Goal: Ask a question

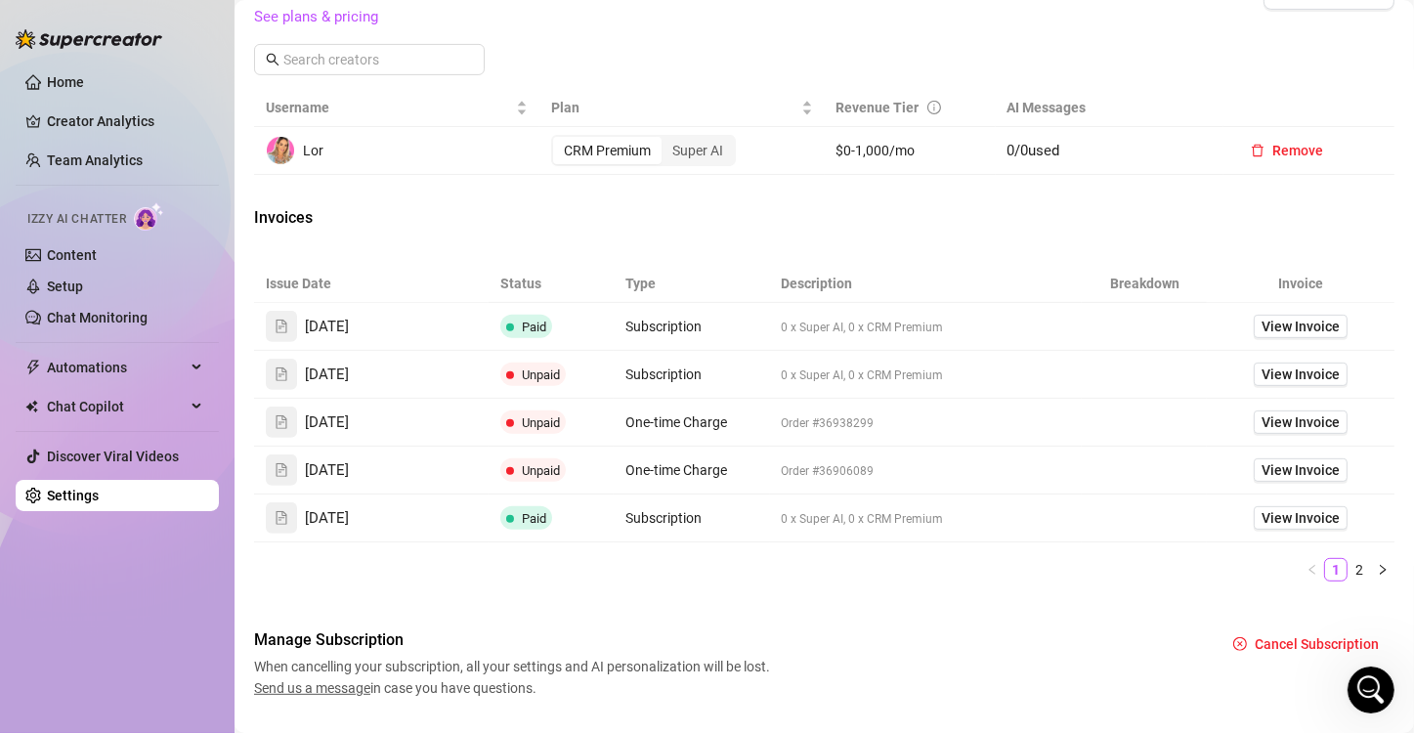
scroll to position [684, 0]
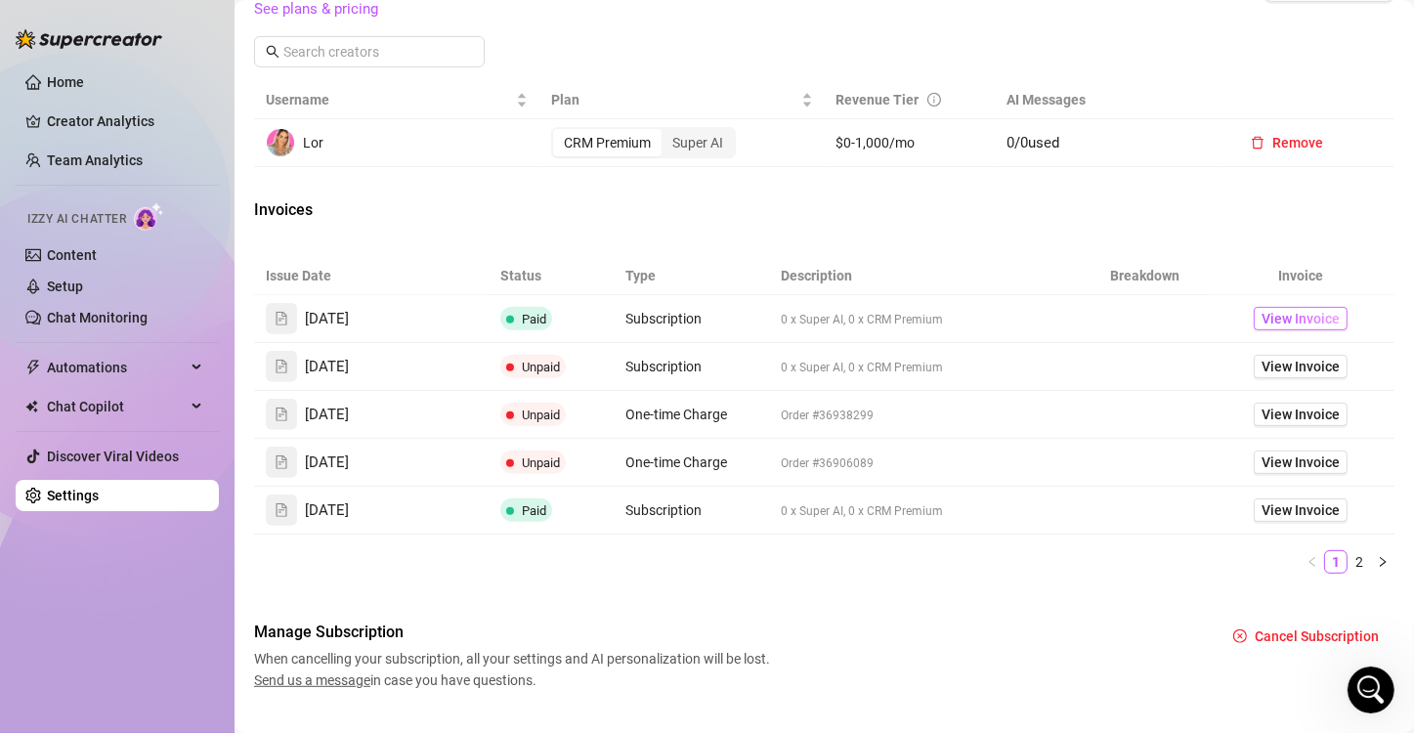
click at [1308, 329] on span "View Invoice" at bounding box center [1301, 318] width 78 height 21
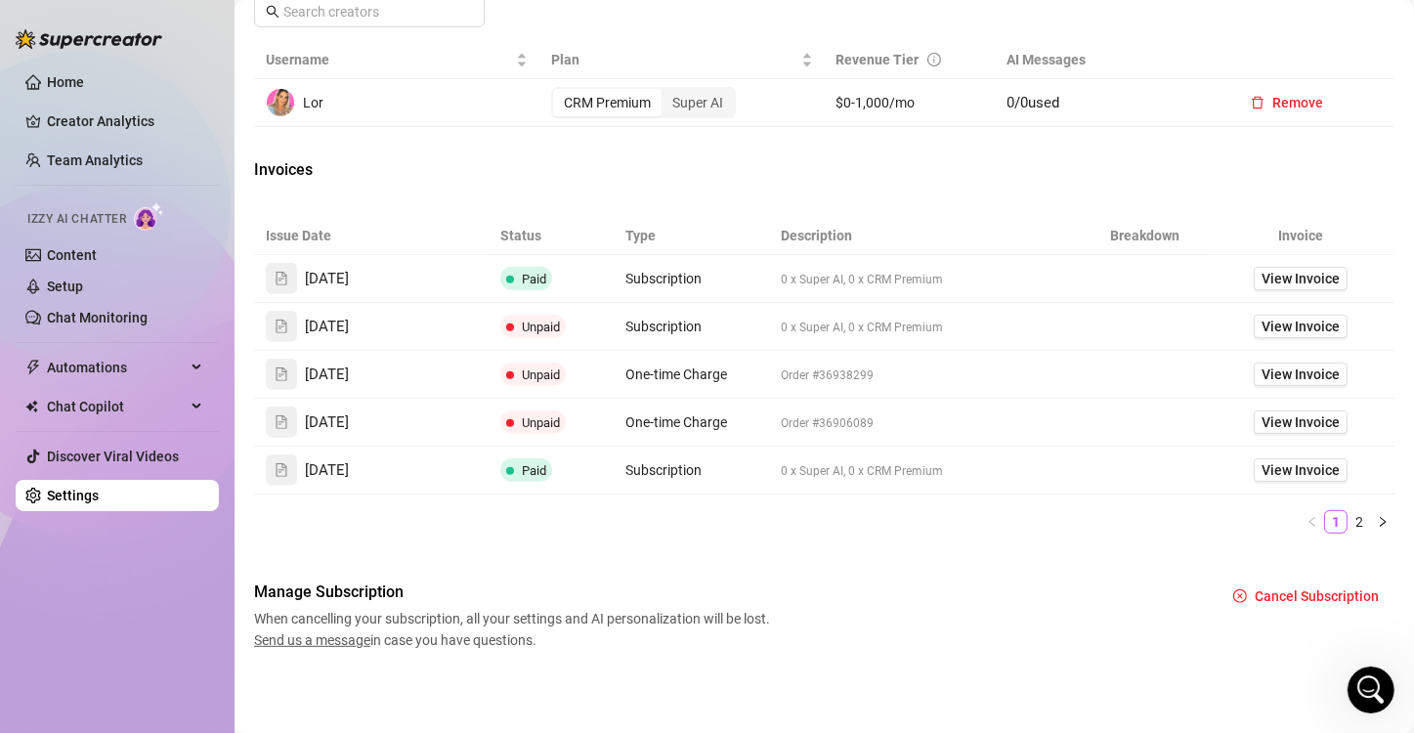
scroll to position [750, 0]
click at [1353, 685] on div "Open Intercom Messenger" at bounding box center [1370, 689] width 64 height 64
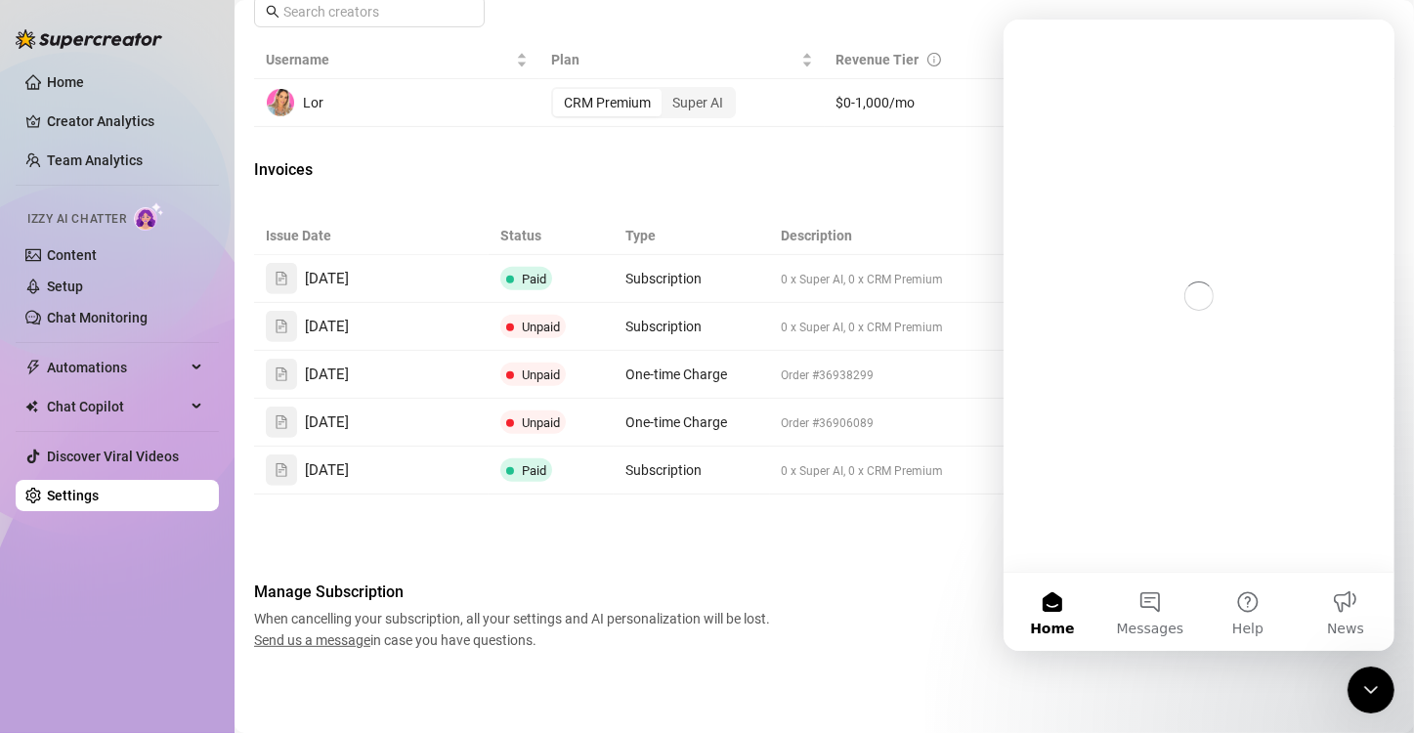
scroll to position [0, 0]
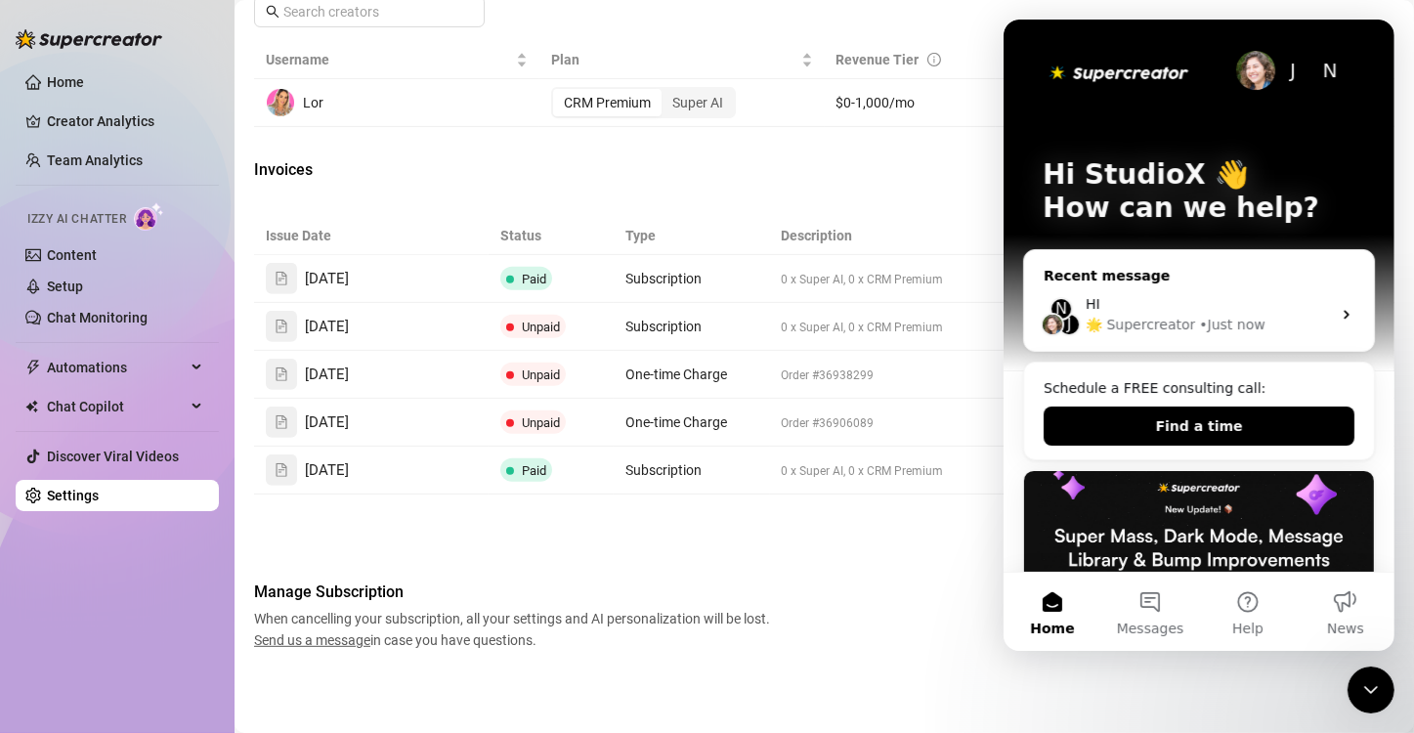
click at [1246, 297] on div "HI" at bounding box center [1207, 304] width 245 height 21
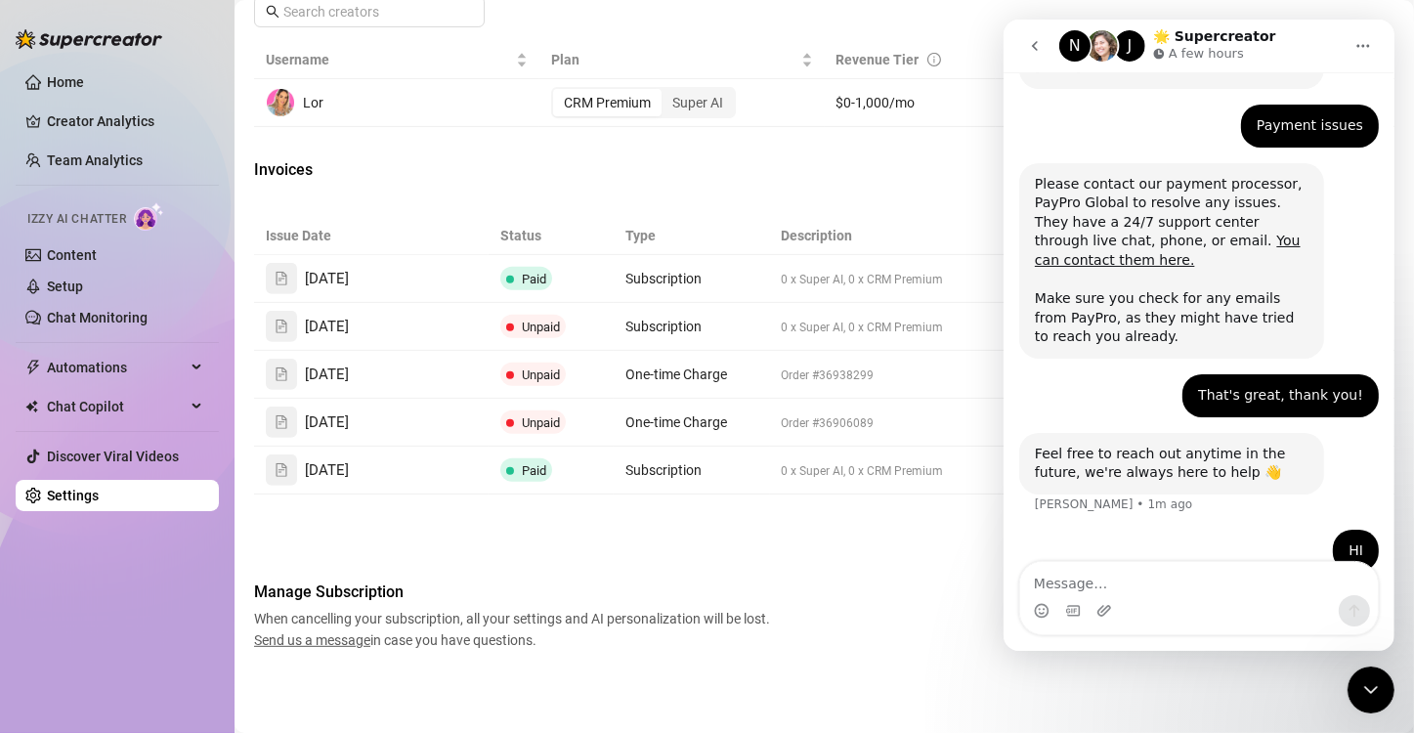
scroll to position [252, 0]
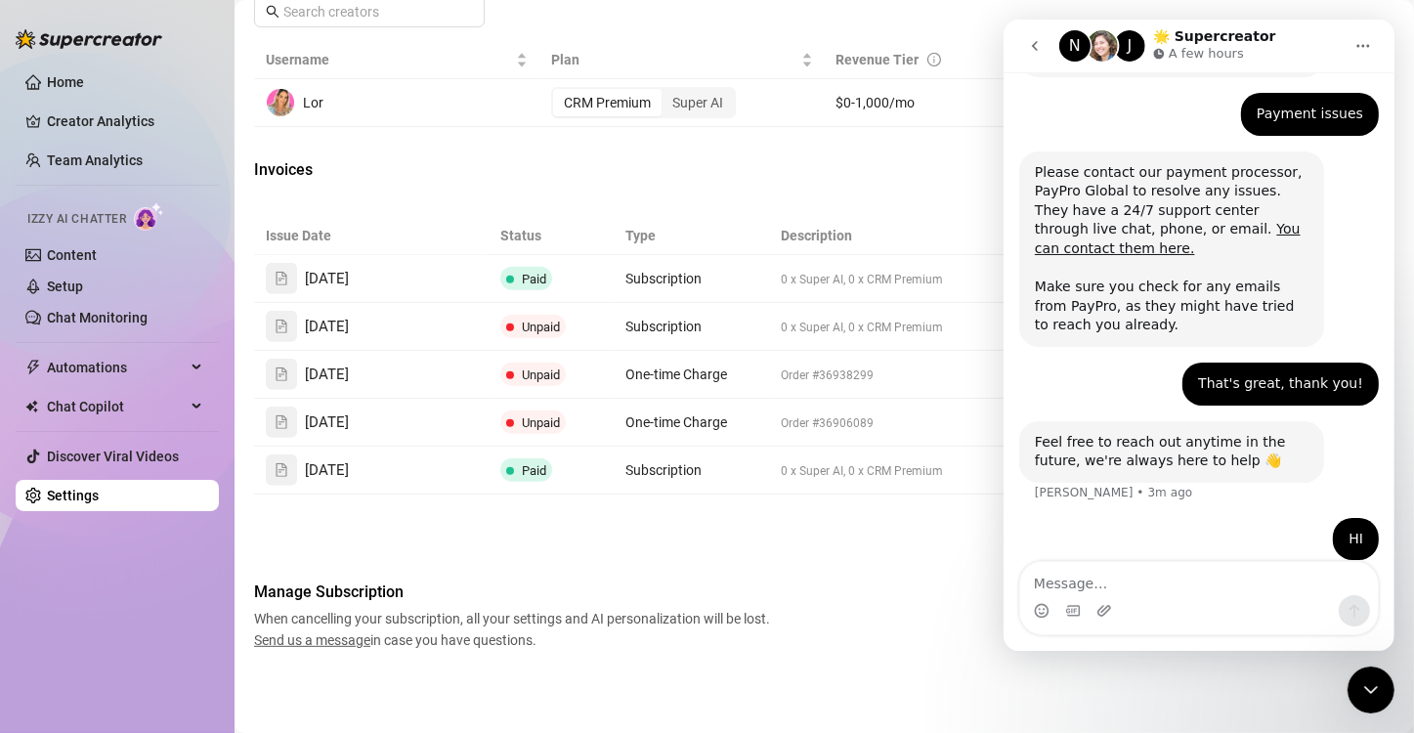
click at [1364, 678] on icon "Close Intercom Messenger" at bounding box center [1369, 688] width 23 height 23
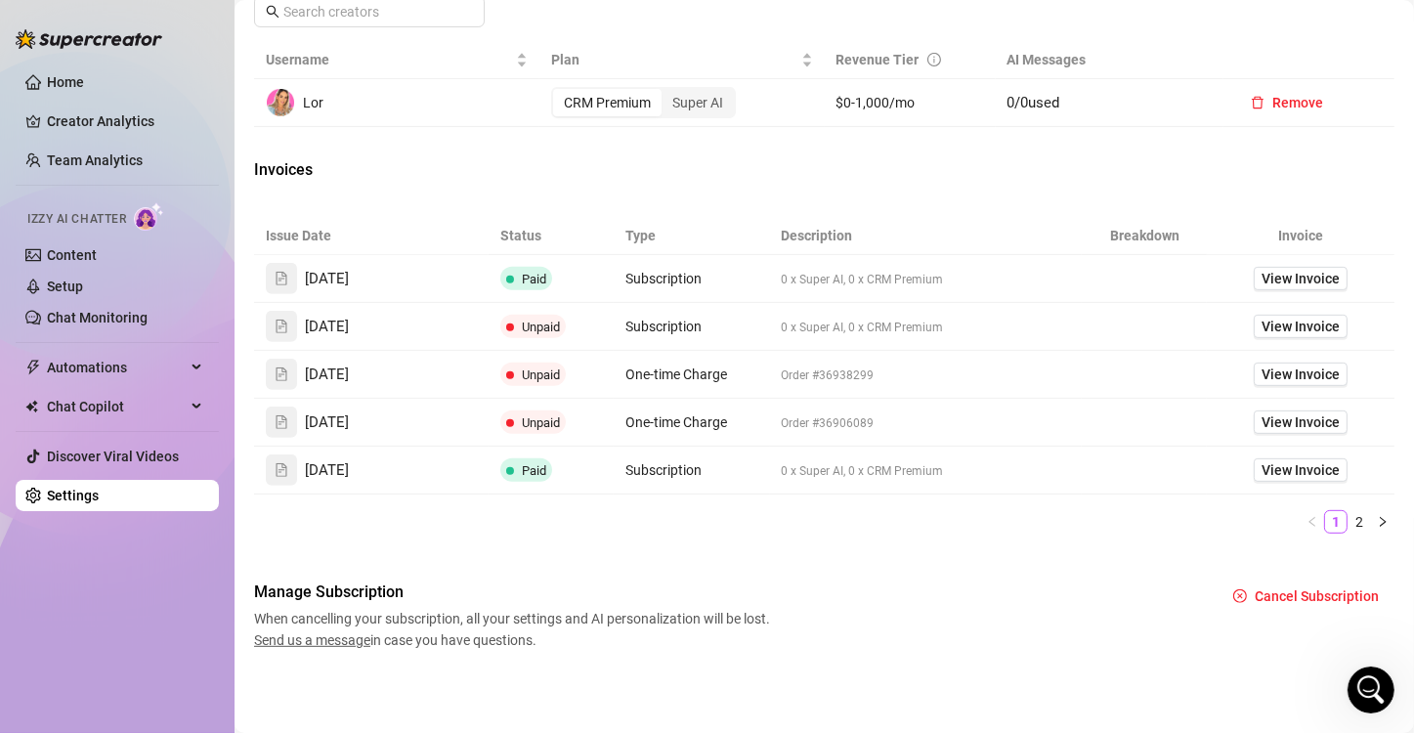
scroll to position [251, 0]
click at [56, 86] on link "Home" at bounding box center [65, 82] width 37 height 16
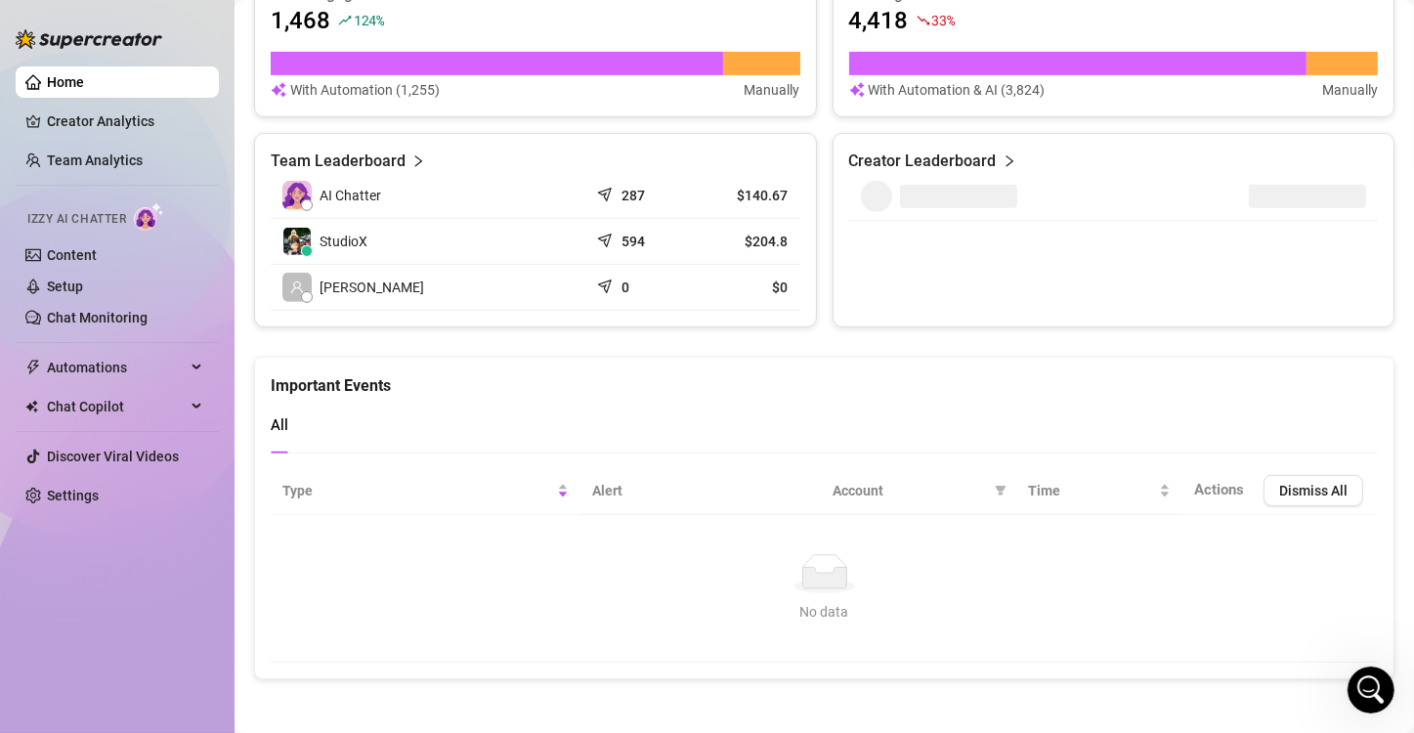
scroll to position [821, 0]
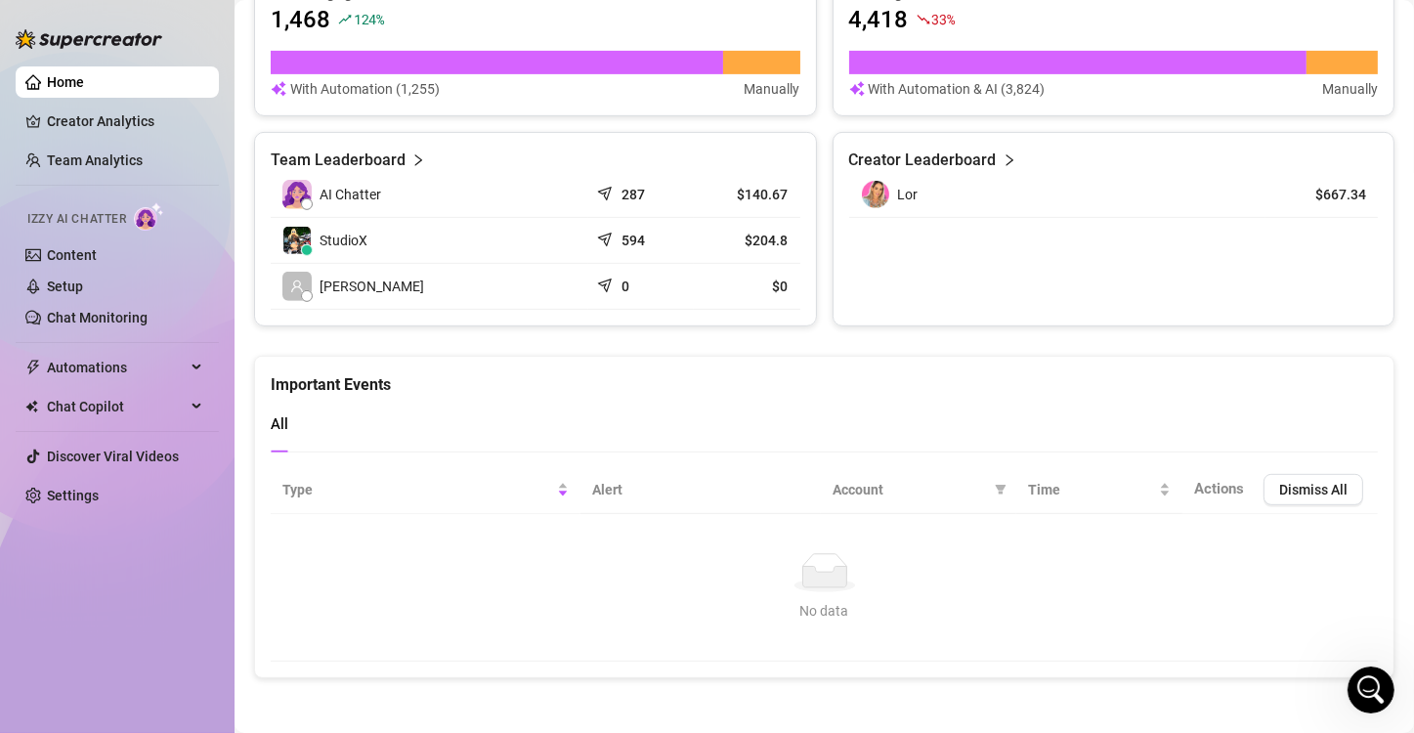
click at [1367, 685] on icon "Open Intercom Messenger" at bounding box center [1370, 689] width 32 height 32
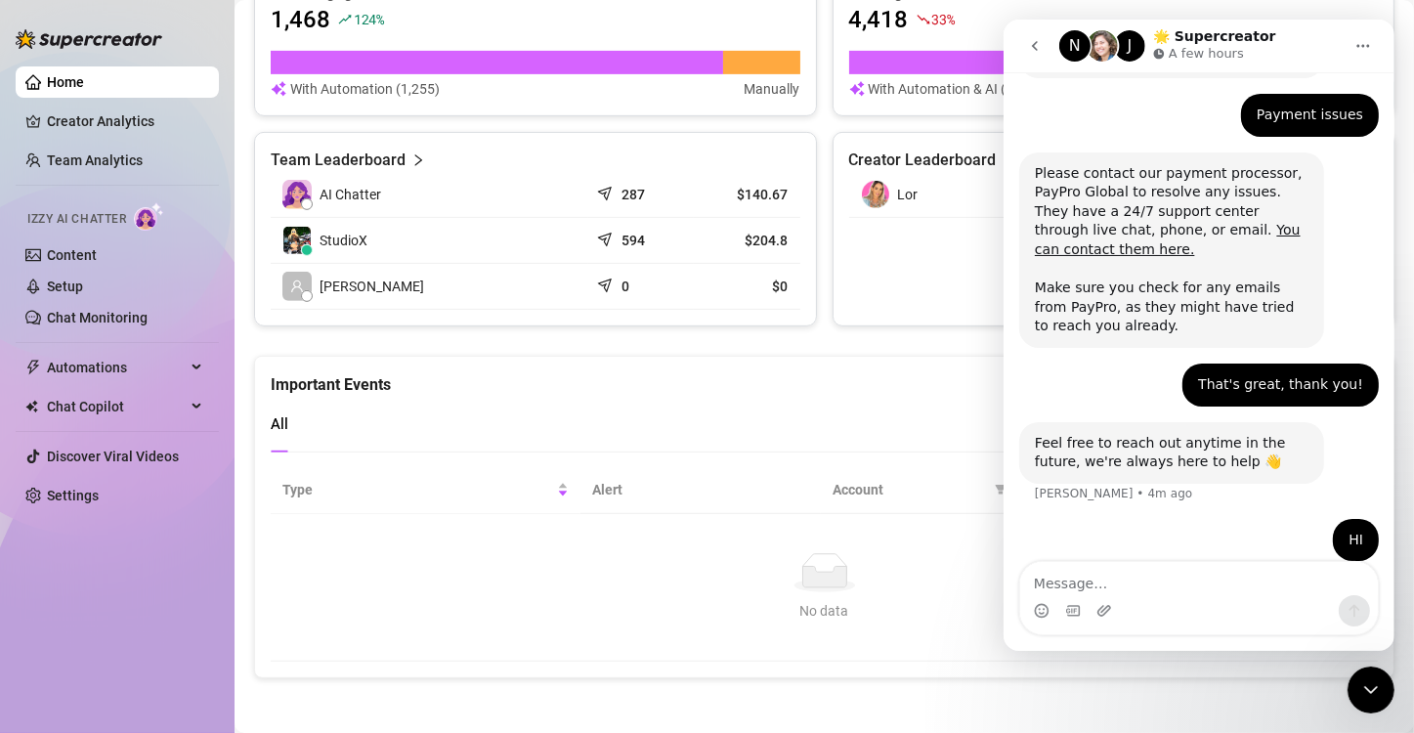
scroll to position [252, 0]
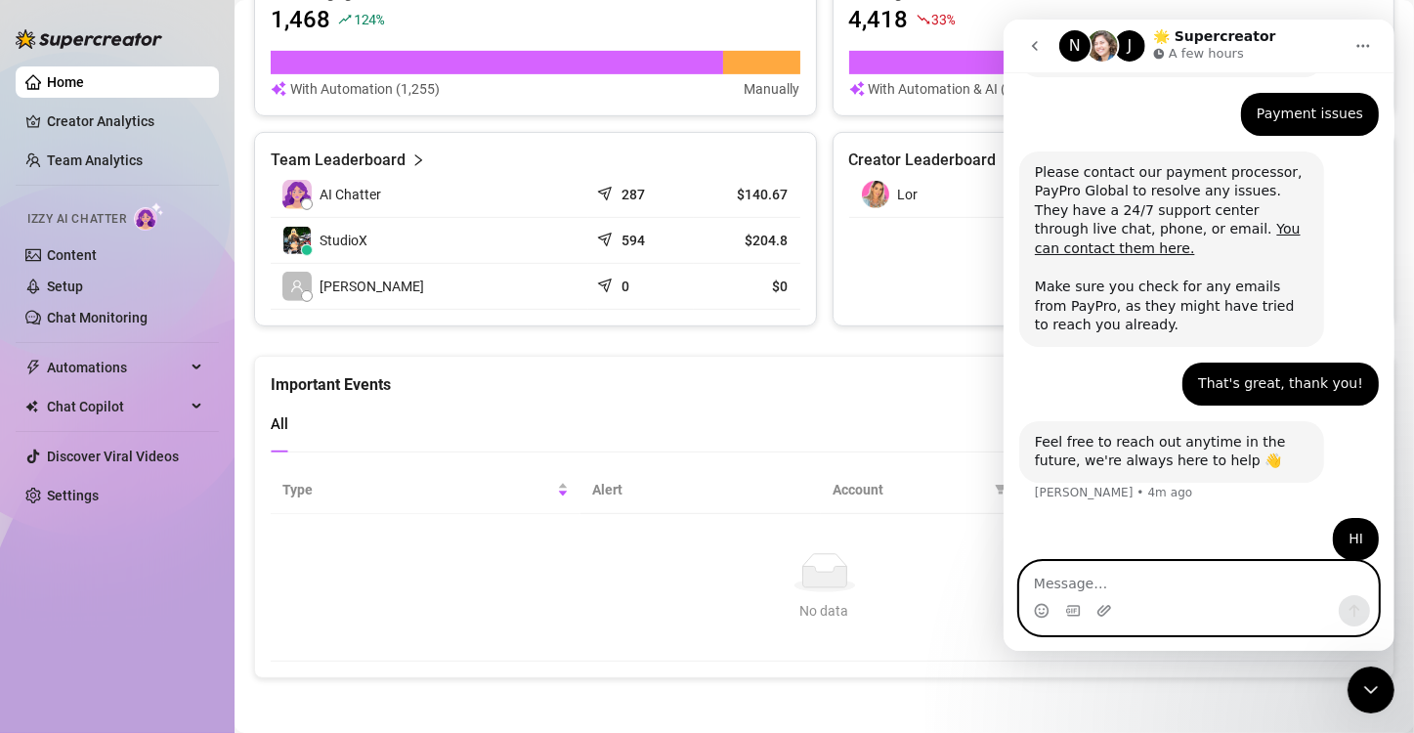
drag, startPoint x: 1124, startPoint y: 600, endPoint x: 1038, endPoint y: 589, distance: 86.7
click at [1038, 589] on textarea "Message…" at bounding box center [1198, 578] width 358 height 33
paste textarea "Please, I need you to explain to me what my membership includes because I am co…"
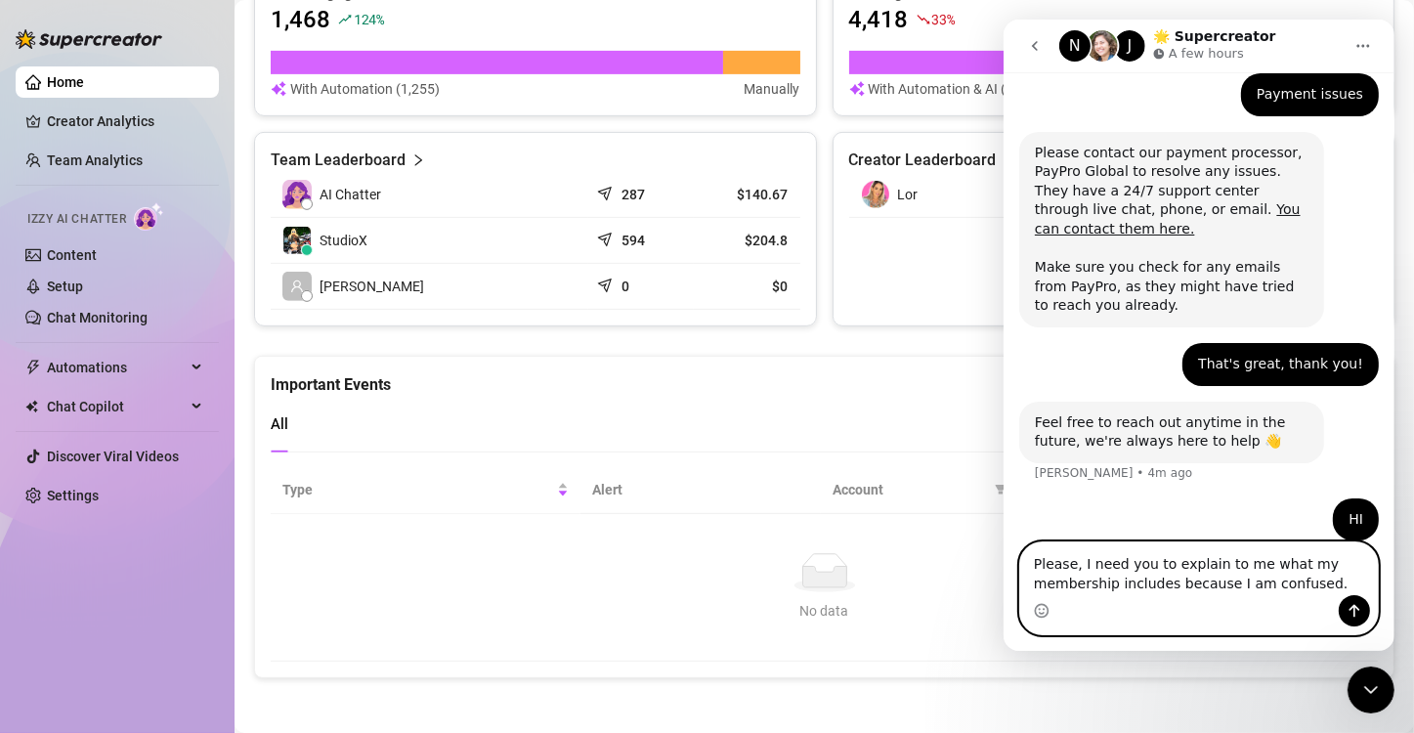
type textarea "Please, I need you to explain to me what my membership includes because I am co…"
click at [1356, 600] on button "Send a message…" at bounding box center [1353, 610] width 31 height 31
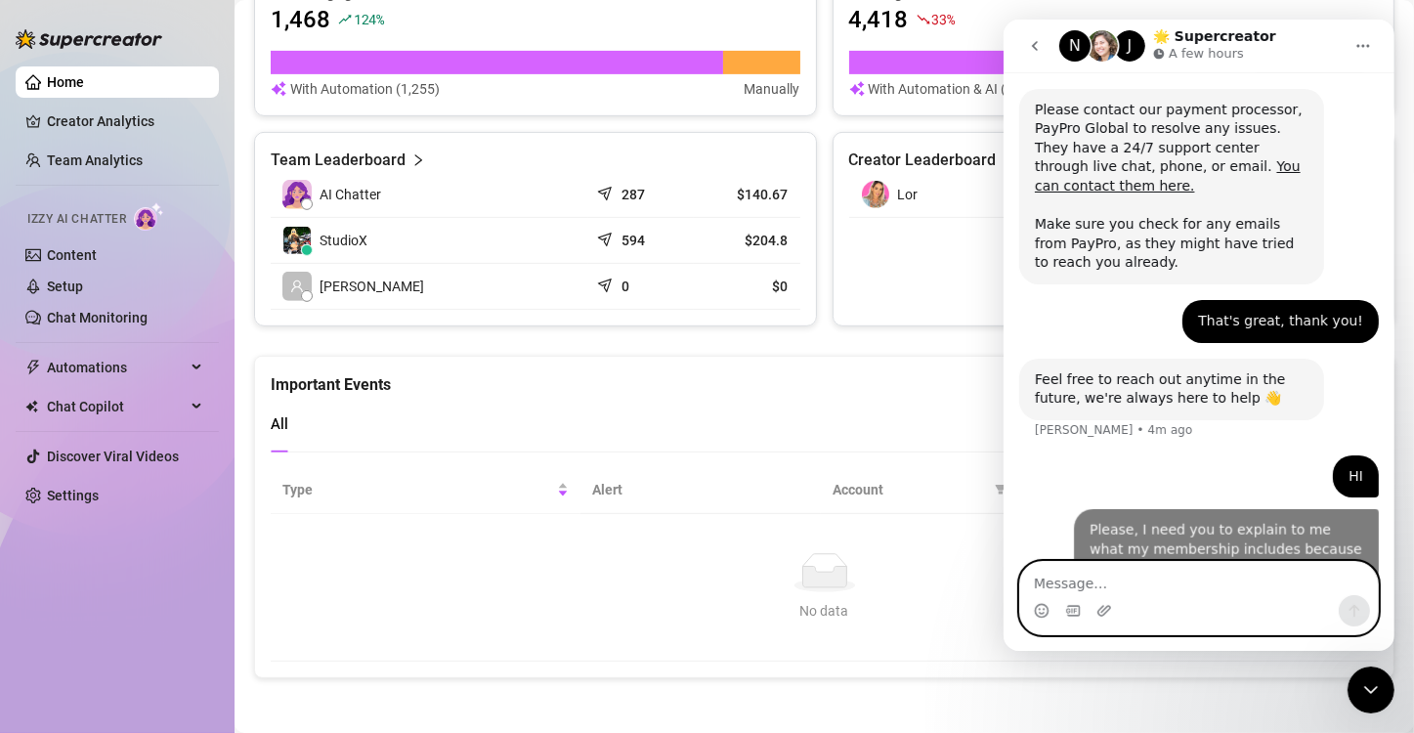
scroll to position [316, 0]
